Goal: Task Accomplishment & Management: Use online tool/utility

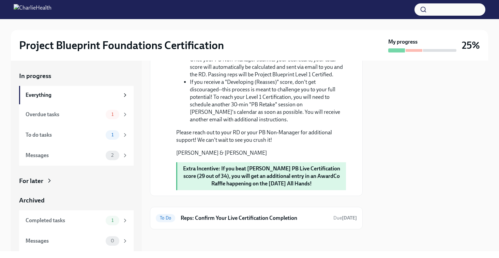
scroll to position [776, 0]
click at [98, 105] on div "Overdue tasks 1" at bounding box center [76, 114] width 114 height 20
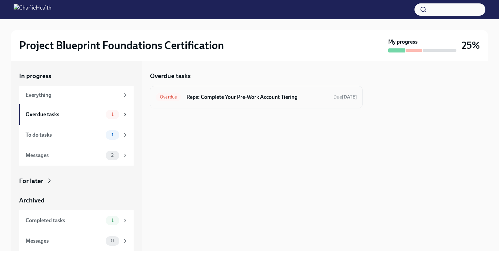
click at [229, 88] on div "Overdue Reps: Complete Your Pre-Work Account Tiering Due [DATE]" at bounding box center [256, 97] width 212 height 22
click at [222, 94] on h6 "Reps: Complete Your Pre-Work Account Tiering" at bounding box center [256, 96] width 141 height 7
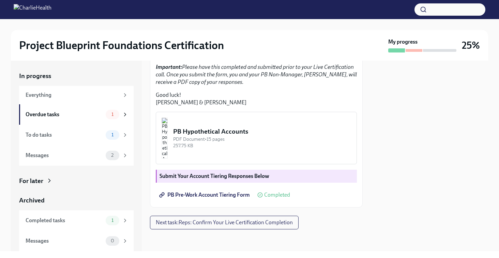
scroll to position [197, 0]
click at [168, 149] on img "button" at bounding box center [164, 137] width 6 height 41
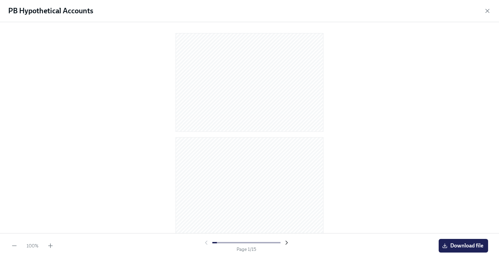
click at [286, 241] on icon "button" at bounding box center [286, 242] width 7 height 7
click at [205, 243] on icon "button" at bounding box center [206, 242] width 2 height 3
